Goal: Task Accomplishment & Management: Manage account settings

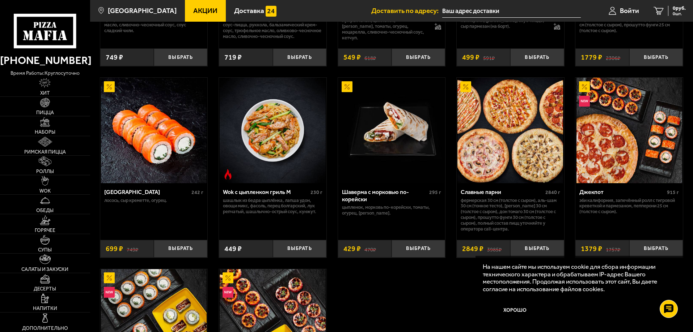
scroll to position [346, 0]
click at [60, 109] on link "Пицца" at bounding box center [45, 106] width 90 height 19
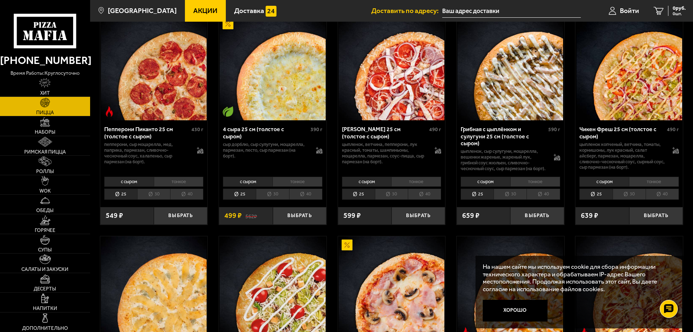
scroll to position [504, 0]
click at [620, 14] on span "Войти" at bounding box center [629, 10] width 19 height 7
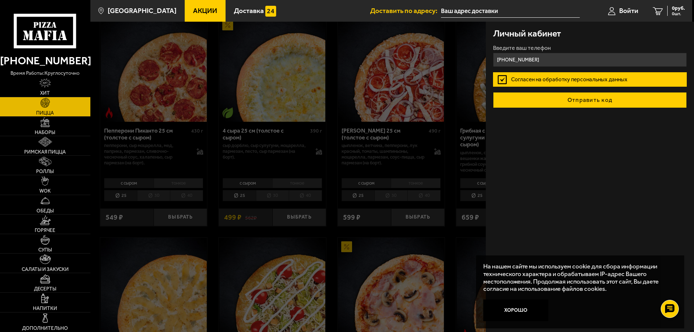
type input "[PHONE_NUMBER]"
click at [576, 105] on button "Отправить код" at bounding box center [590, 100] width 194 height 16
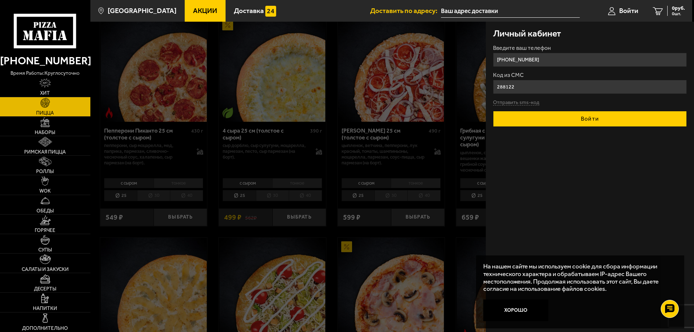
type input "288122"
click at [559, 114] on button "Войти" at bounding box center [590, 119] width 194 height 16
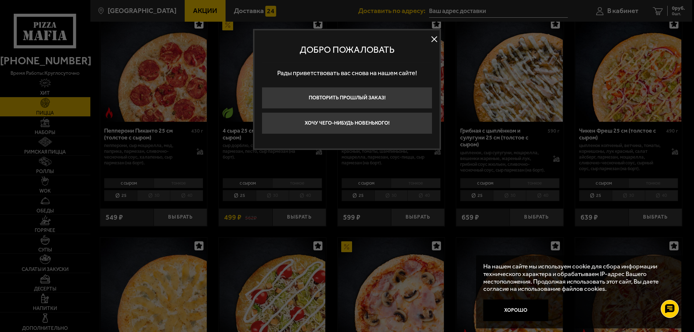
click at [436, 41] on button at bounding box center [434, 39] width 11 height 11
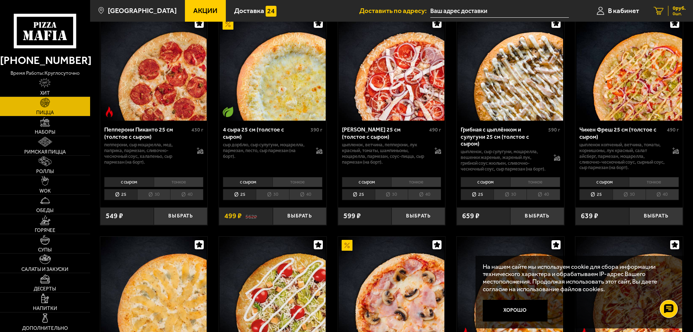
click at [673, 7] on span "0 руб." at bounding box center [678, 8] width 13 height 5
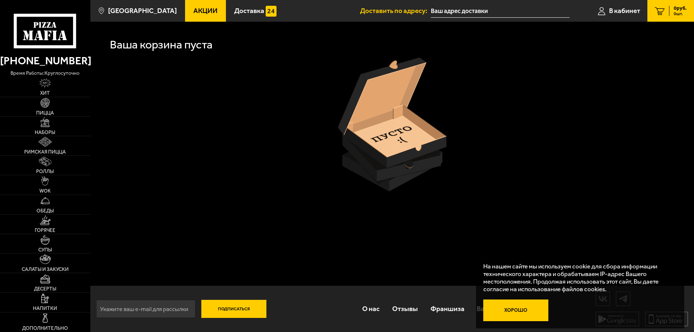
click at [522, 311] on button "Хорошо" at bounding box center [516, 311] width 65 height 22
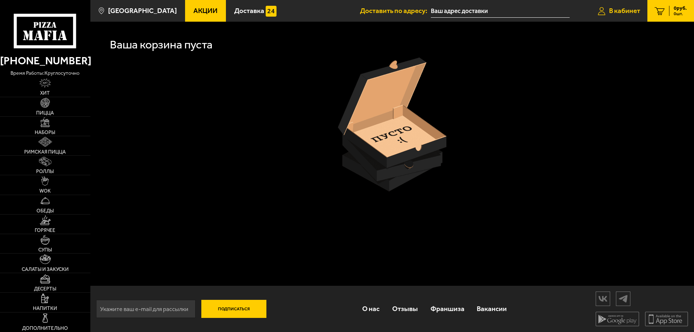
click at [624, 13] on span "В кабинет" at bounding box center [624, 10] width 31 height 7
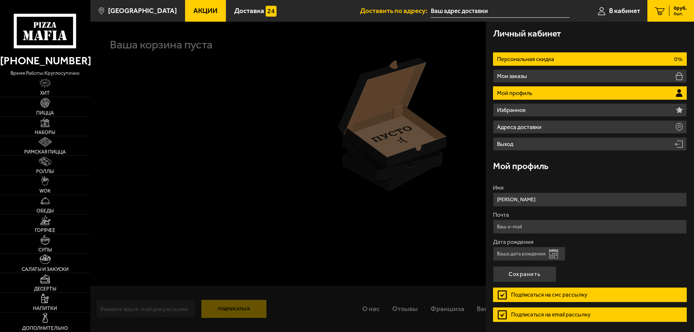
click at [582, 58] on li "Персональная скидка 0%" at bounding box center [590, 58] width 194 height 13
